Goal: Task Accomplishment & Management: Complete application form

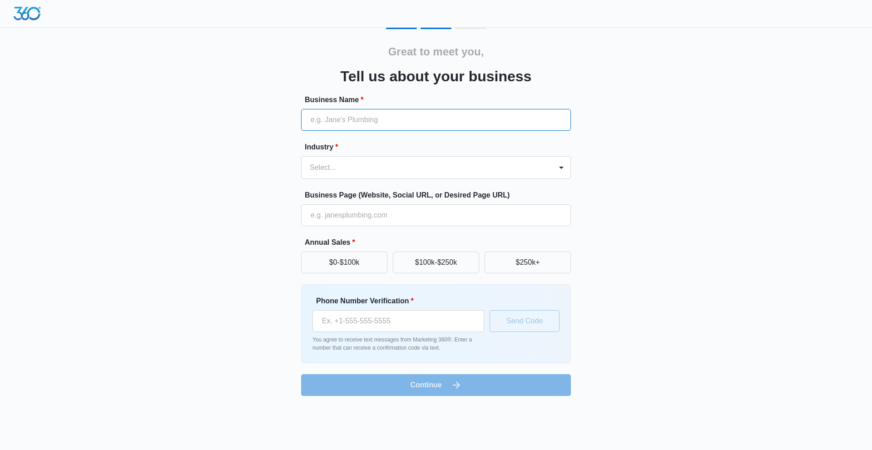
click at [344, 116] on input "Business Name *" at bounding box center [436, 120] width 270 height 22
type input "C2 Financial Corporation"
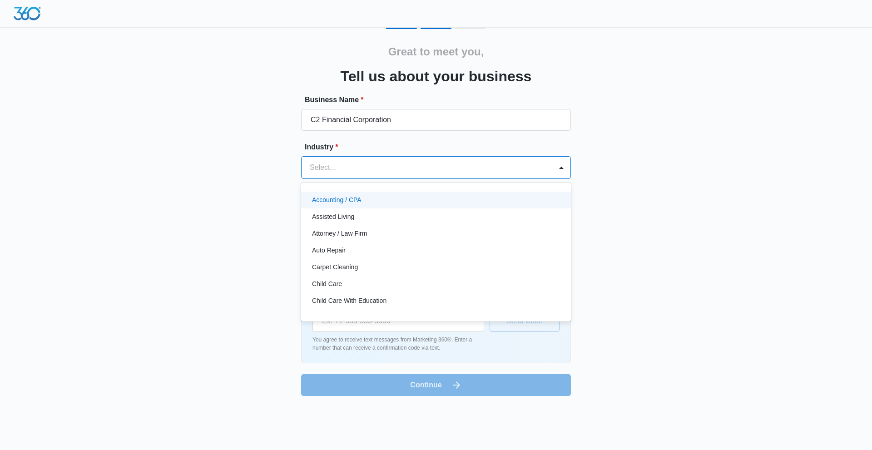
click at [336, 163] on div at bounding box center [425, 167] width 231 height 13
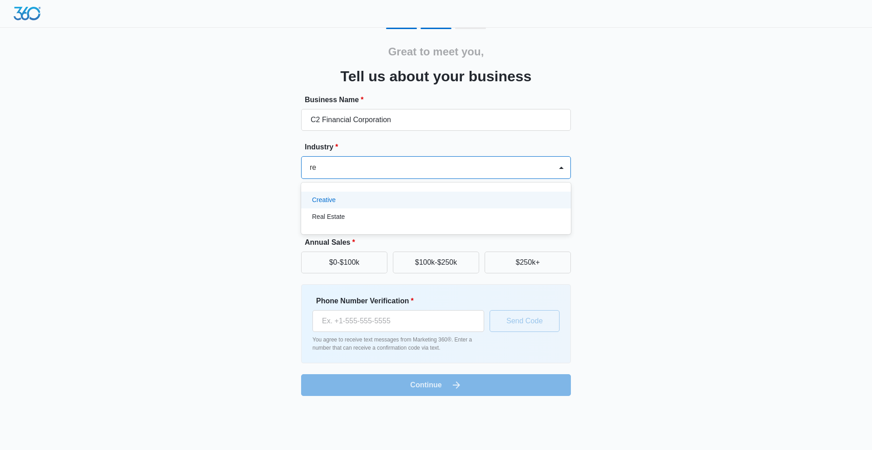
type input "r"
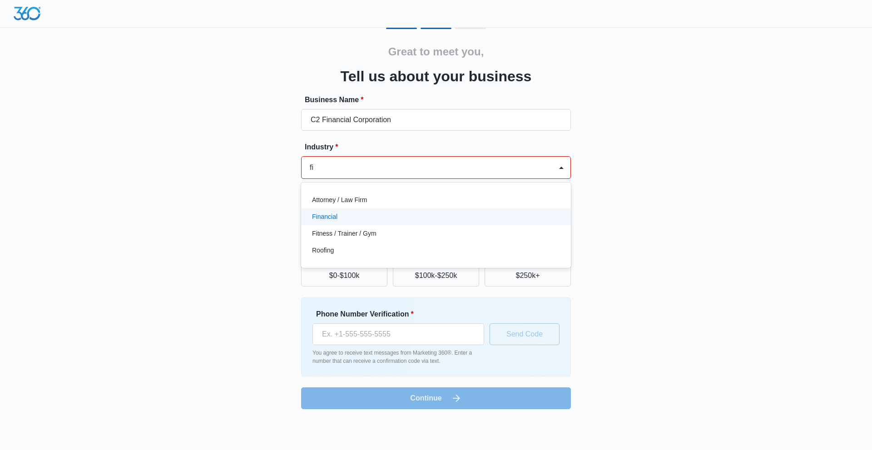
type input "f"
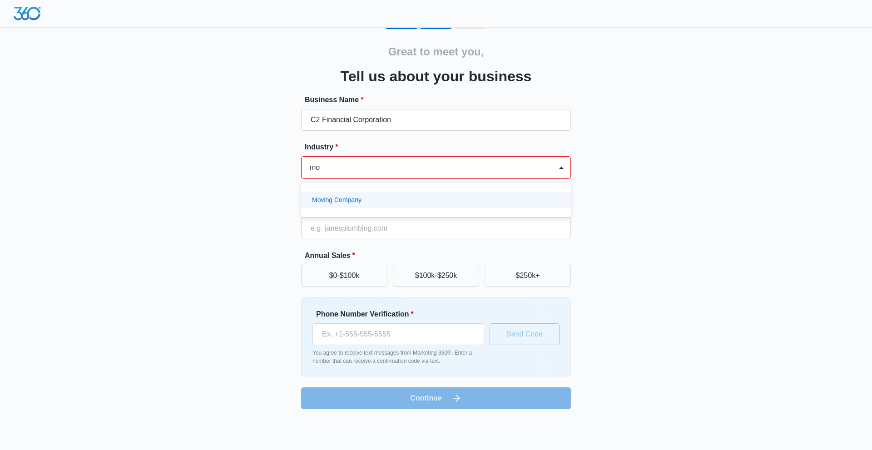
type input "m"
type input "H"
type input "Financ"
click at [329, 198] on p "Financial" at bounding box center [324, 200] width 25 height 10
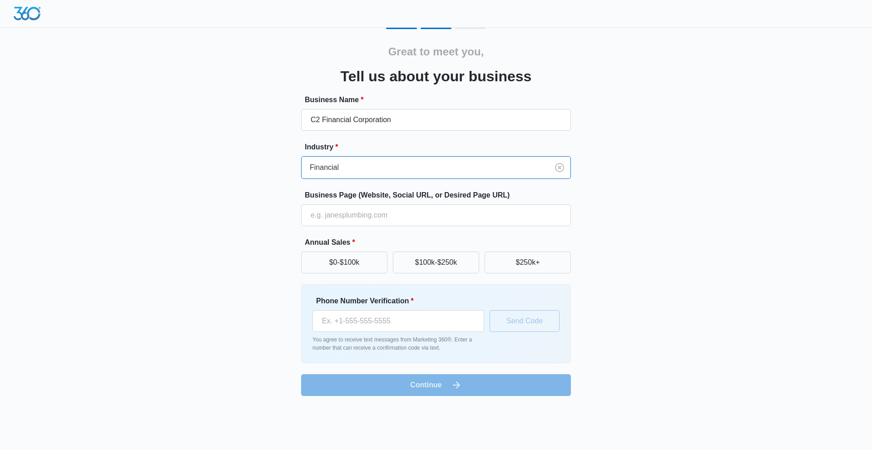
scroll to position [0, 0]
click at [400, 214] on input "Business Page (Website, Social URL, or Desired Page URL)" at bounding box center [436, 215] width 270 height 22
type input "[URL][DOMAIN_NAME]"
click at [351, 263] on button "$0-$100k" at bounding box center [344, 263] width 86 height 22
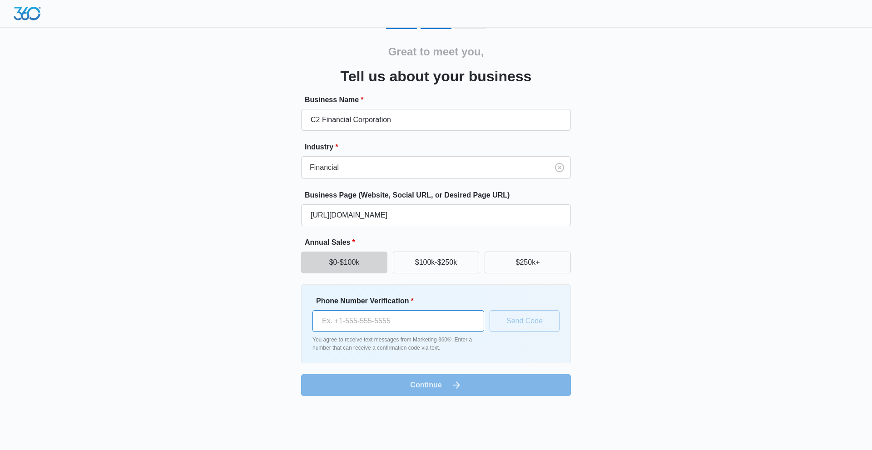
click at [390, 316] on input "Phone Number Verification *" at bounding box center [398, 321] width 172 height 22
type input "[PHONE_NUMBER]"
click at [522, 327] on button "Send Code" at bounding box center [524, 321] width 70 height 22
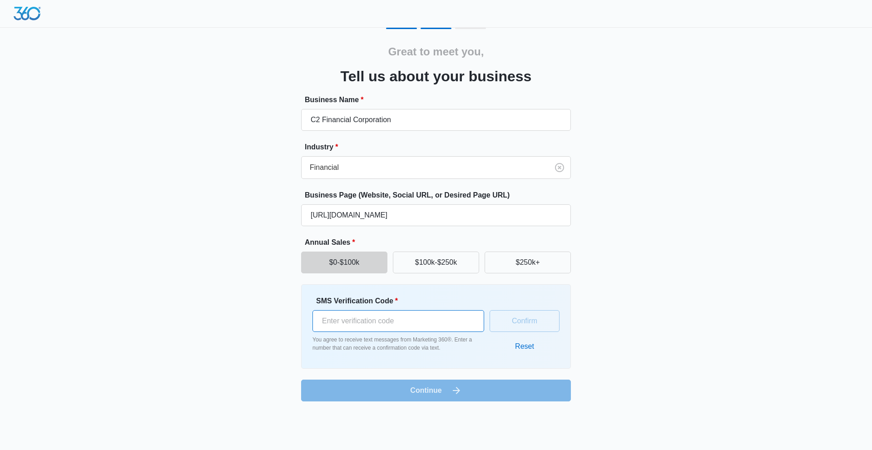
click at [370, 325] on input "SMS Verification Code *" at bounding box center [398, 321] width 172 height 22
type input "172502"
click at [512, 321] on button "Confirm" at bounding box center [524, 321] width 70 height 22
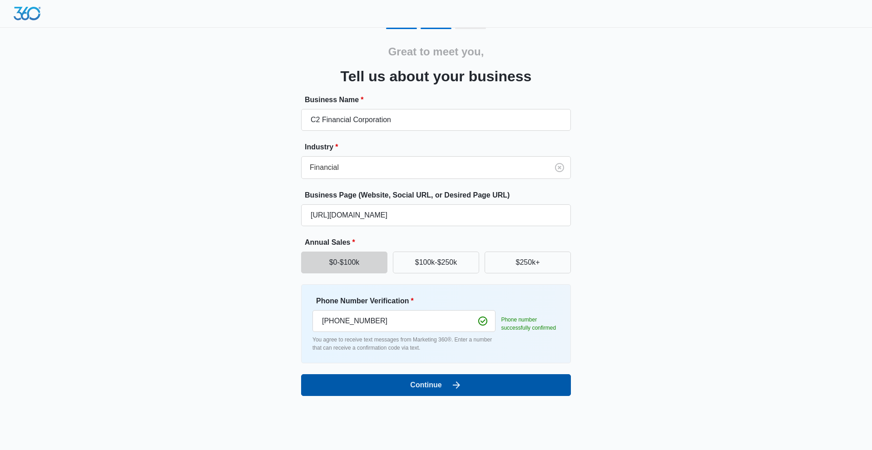
click at [420, 384] on button "Continue" at bounding box center [436, 385] width 270 height 22
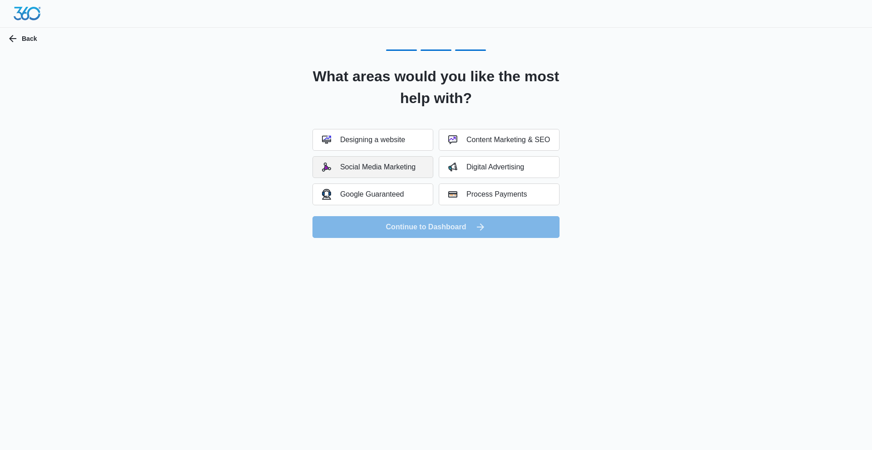
click at [388, 169] on div "Social Media Marketing" at bounding box center [369, 167] width 94 height 9
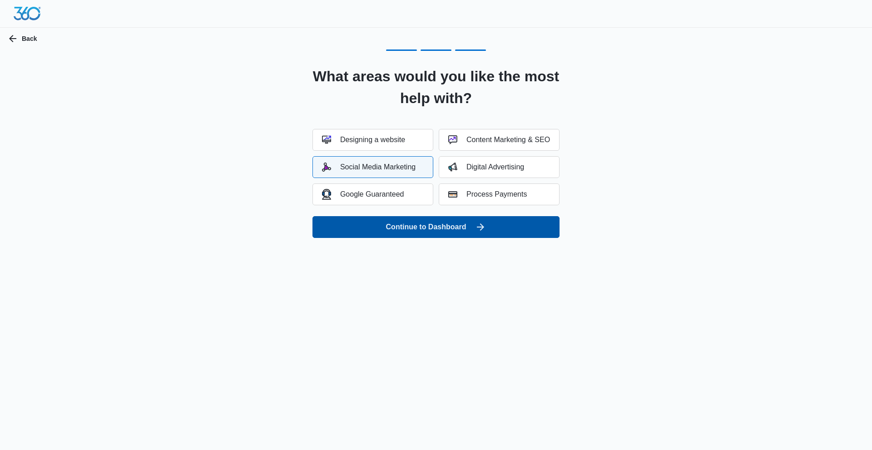
click at [452, 225] on button "Continue to Dashboard" at bounding box center [435, 227] width 247 height 22
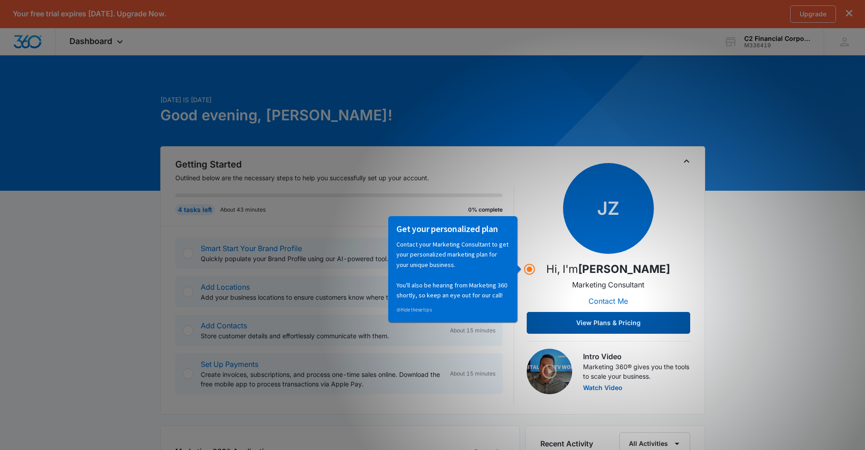
click at [621, 319] on button "View Plans & Pricing" at bounding box center [608, 323] width 163 height 22
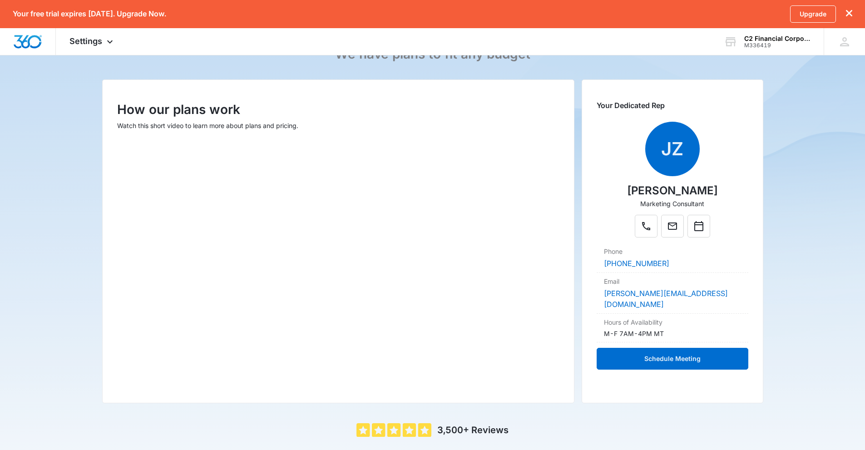
scroll to position [88, 0]
